Goal: Obtain resource: Obtain resource

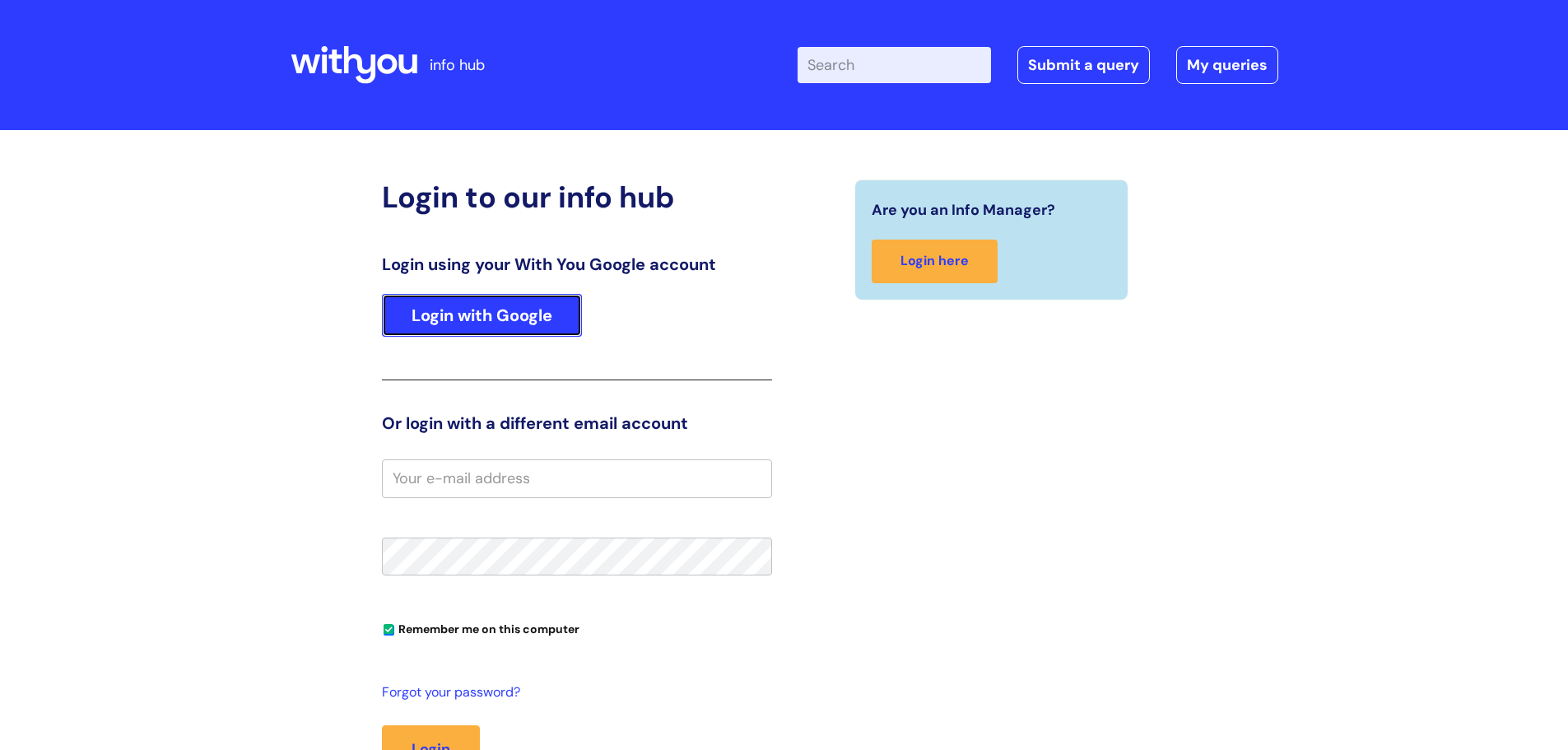
click at [486, 316] on link "Login with Google" at bounding box center [481, 316] width 200 height 43
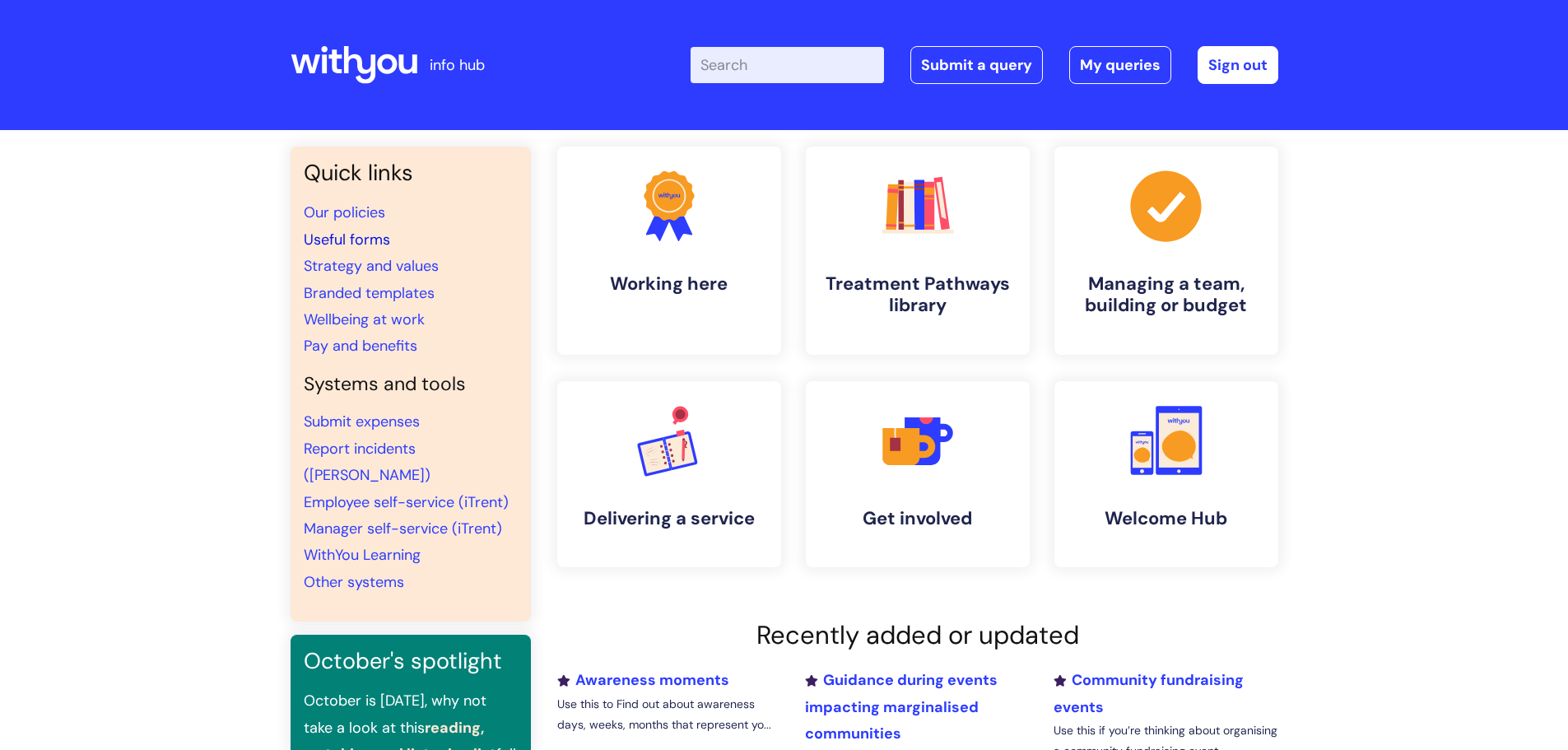
click at [328, 237] on link "Useful forms" at bounding box center [347, 240] width 87 height 20
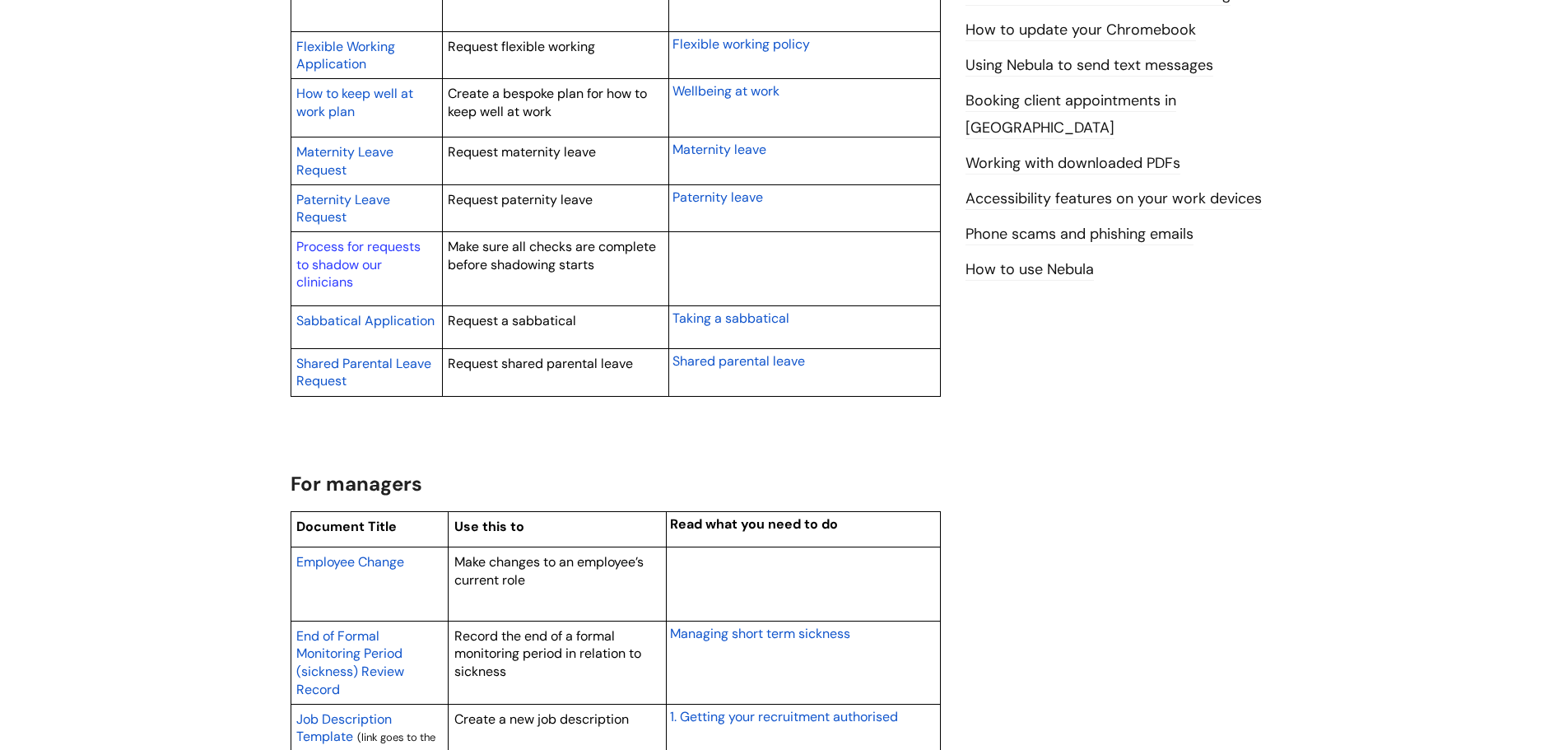
scroll to position [905, 0]
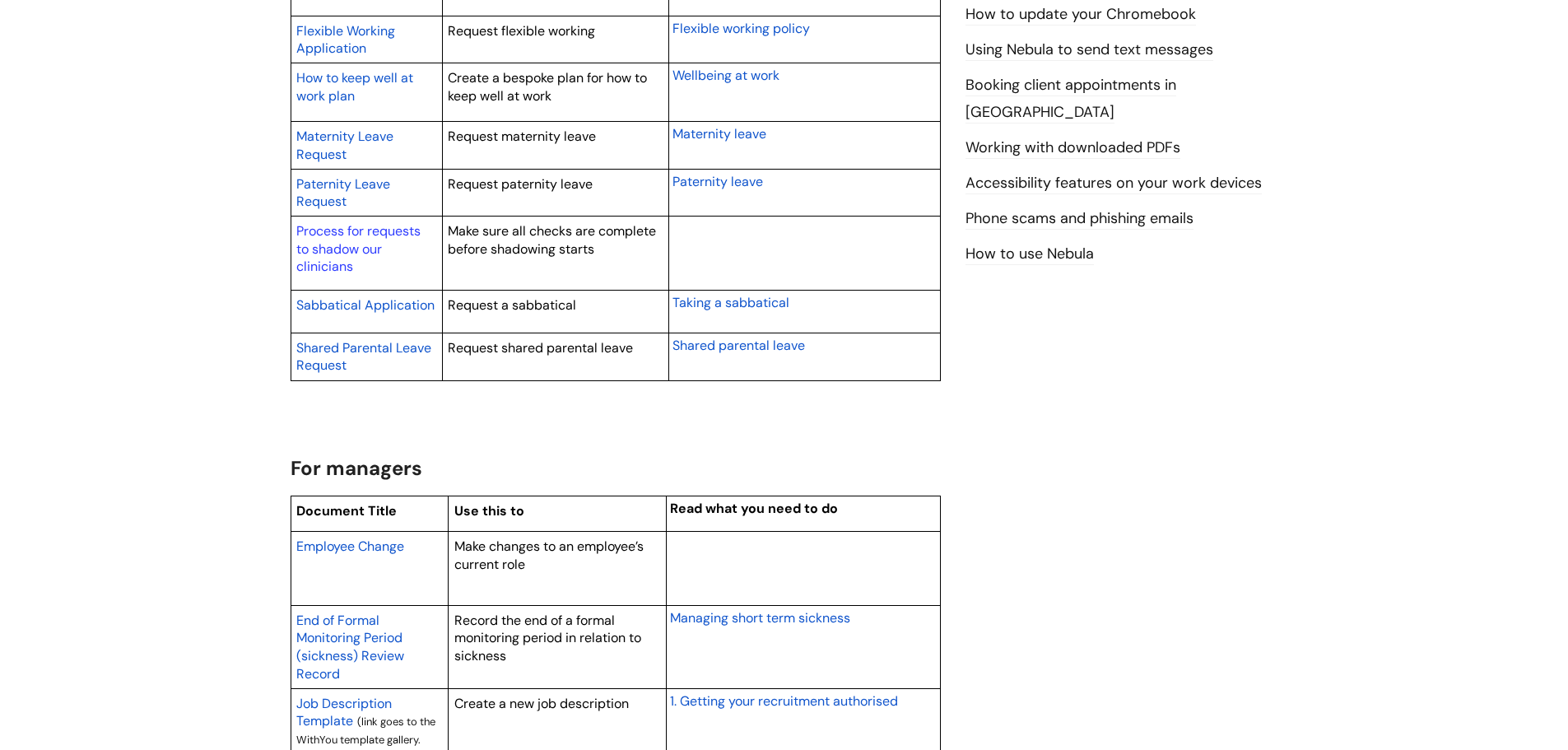
click at [351, 543] on span "Employee Change" at bounding box center [350, 546] width 108 height 17
